Goal: Navigation & Orientation: Find specific page/section

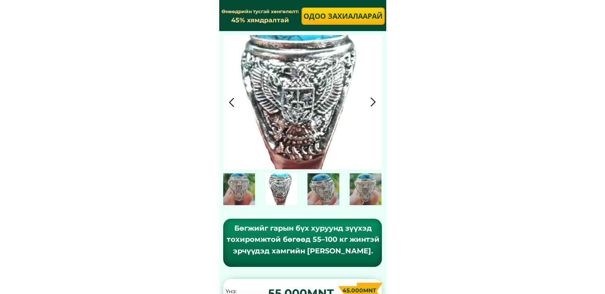
click at [377, 103] on div at bounding box center [373, 101] width 13 height 13
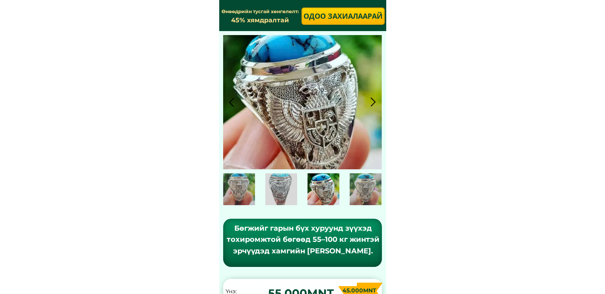
click at [367, 99] on div at bounding box center [373, 101] width 13 height 13
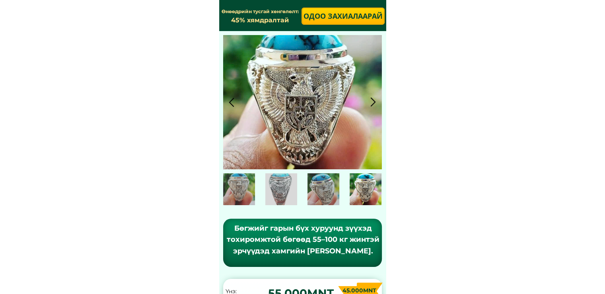
click at [373, 104] on div at bounding box center [373, 101] width 13 height 13
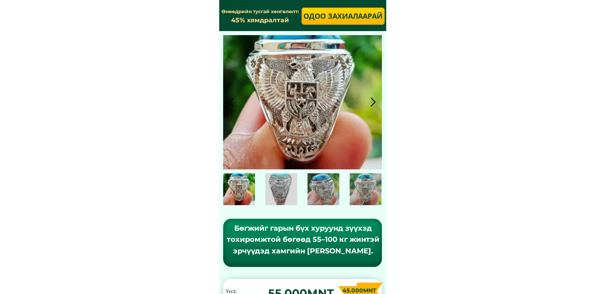
click at [375, 100] on div at bounding box center [373, 101] width 13 height 13
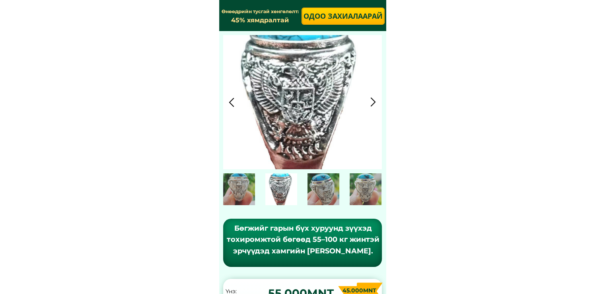
click at [375, 101] on div at bounding box center [373, 101] width 13 height 13
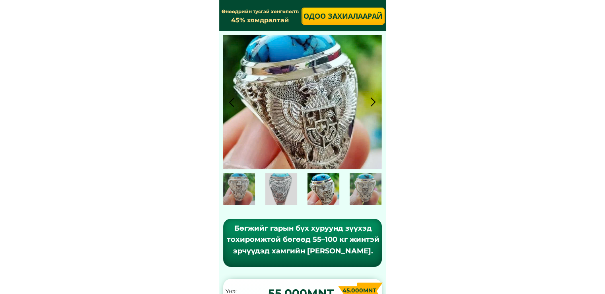
click at [377, 101] on div at bounding box center [373, 101] width 13 height 13
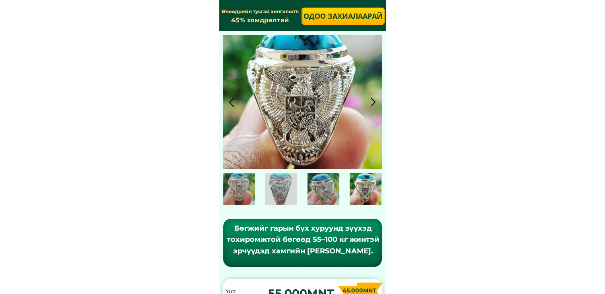
click at [377, 101] on div at bounding box center [373, 101] width 13 height 13
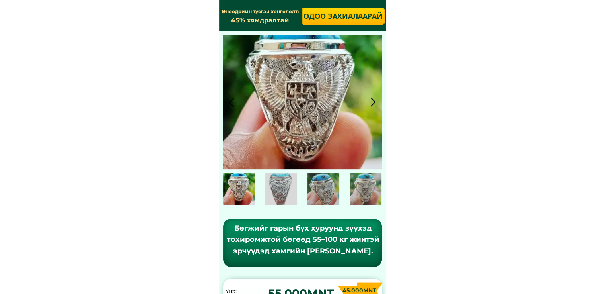
click at [372, 101] on div at bounding box center [373, 101] width 13 height 13
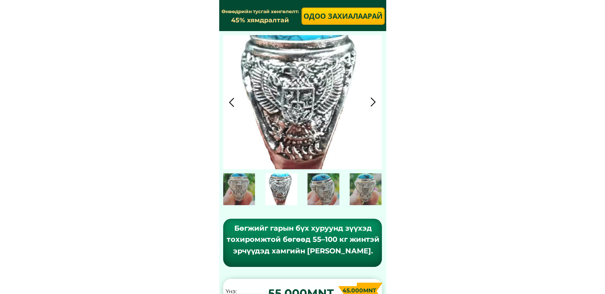
click at [375, 98] on div at bounding box center [373, 101] width 13 height 13
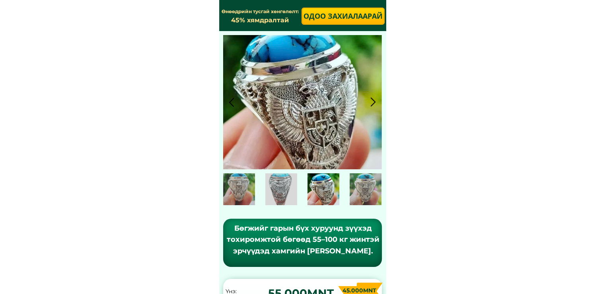
drag, startPoint x: 373, startPoint y: 103, endPoint x: 362, endPoint y: 152, distance: 49.8
click at [362, 152] on div at bounding box center [302, 102] width 159 height 134
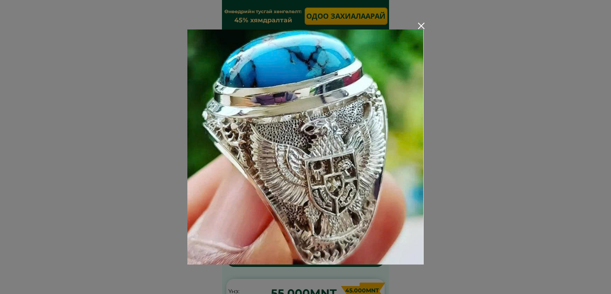
click at [424, 22] on div at bounding box center [305, 147] width 611 height 294
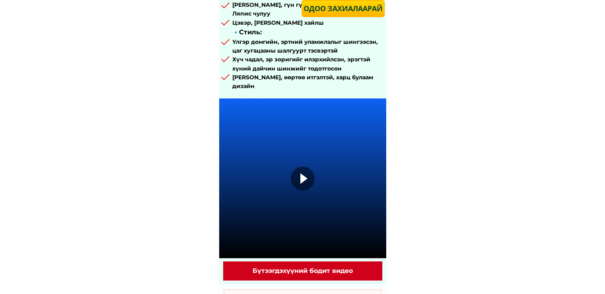
scroll to position [413, 0]
